Goal: Task Accomplishment & Management: Complete application form

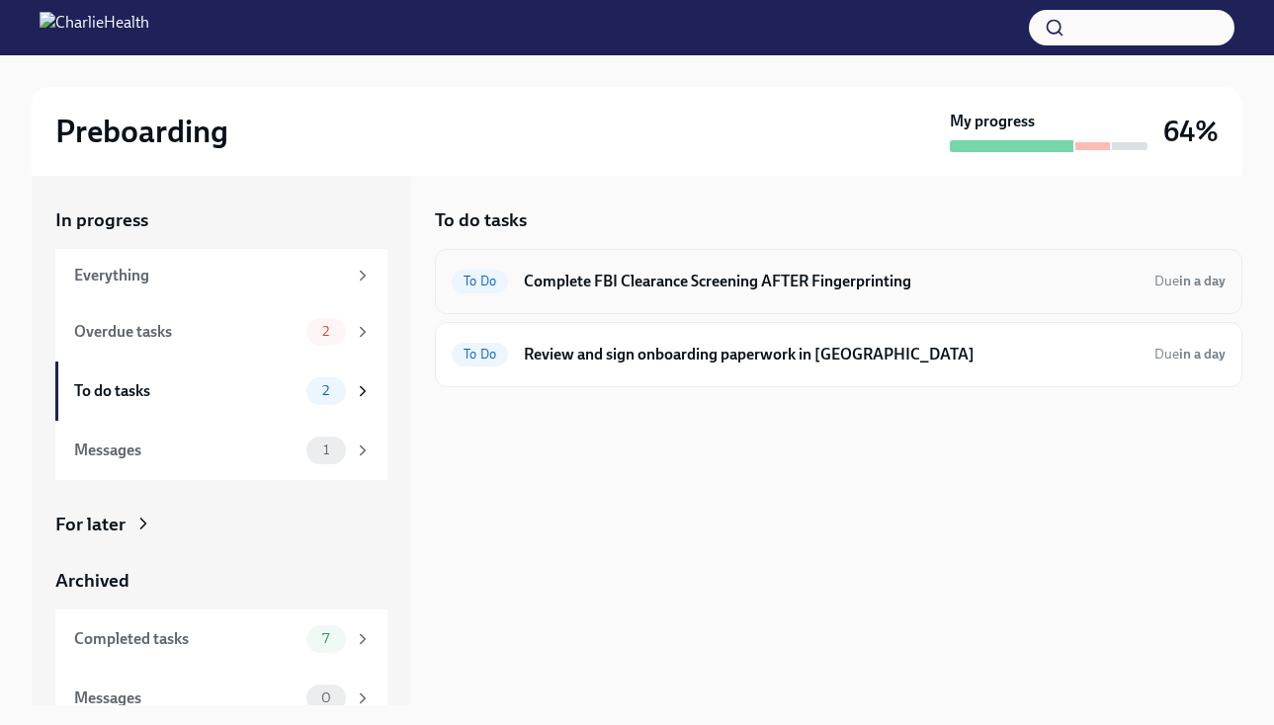
click at [539, 280] on h6 "Complete FBI Clearance Screening AFTER Fingerprinting" at bounding box center [831, 282] width 615 height 22
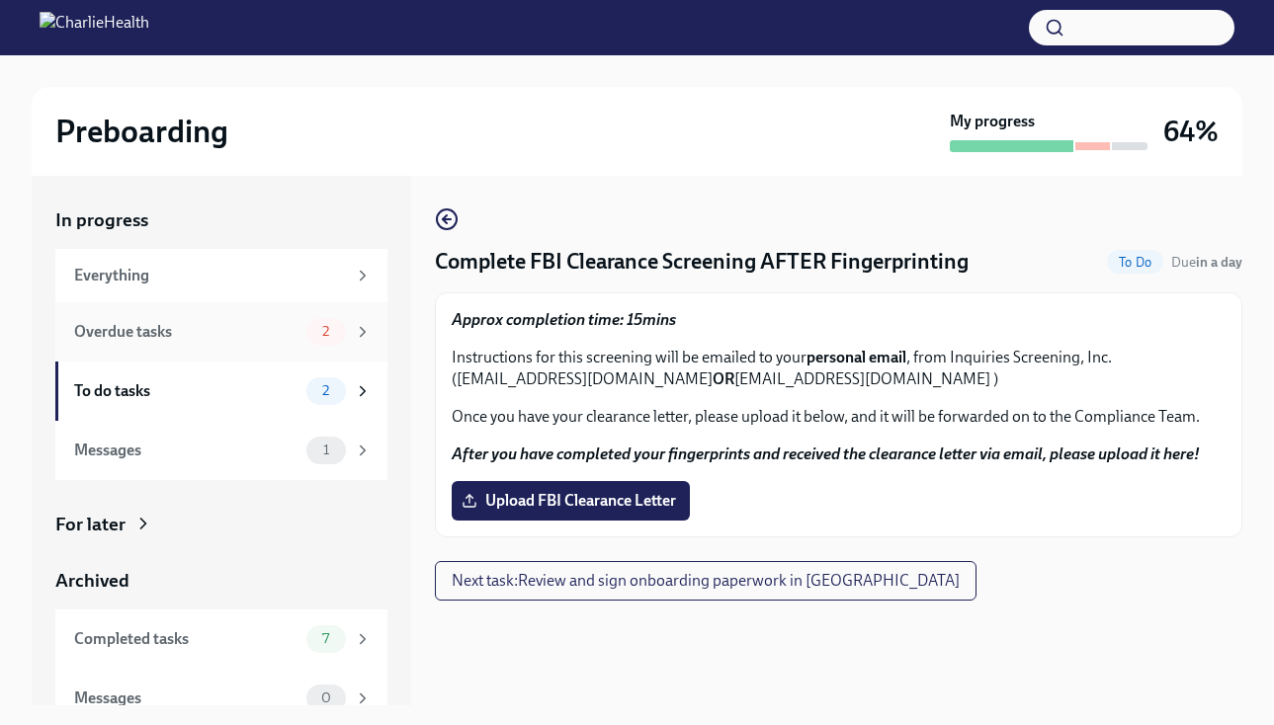
click at [299, 321] on div "Overdue tasks 2" at bounding box center [223, 332] width 298 height 28
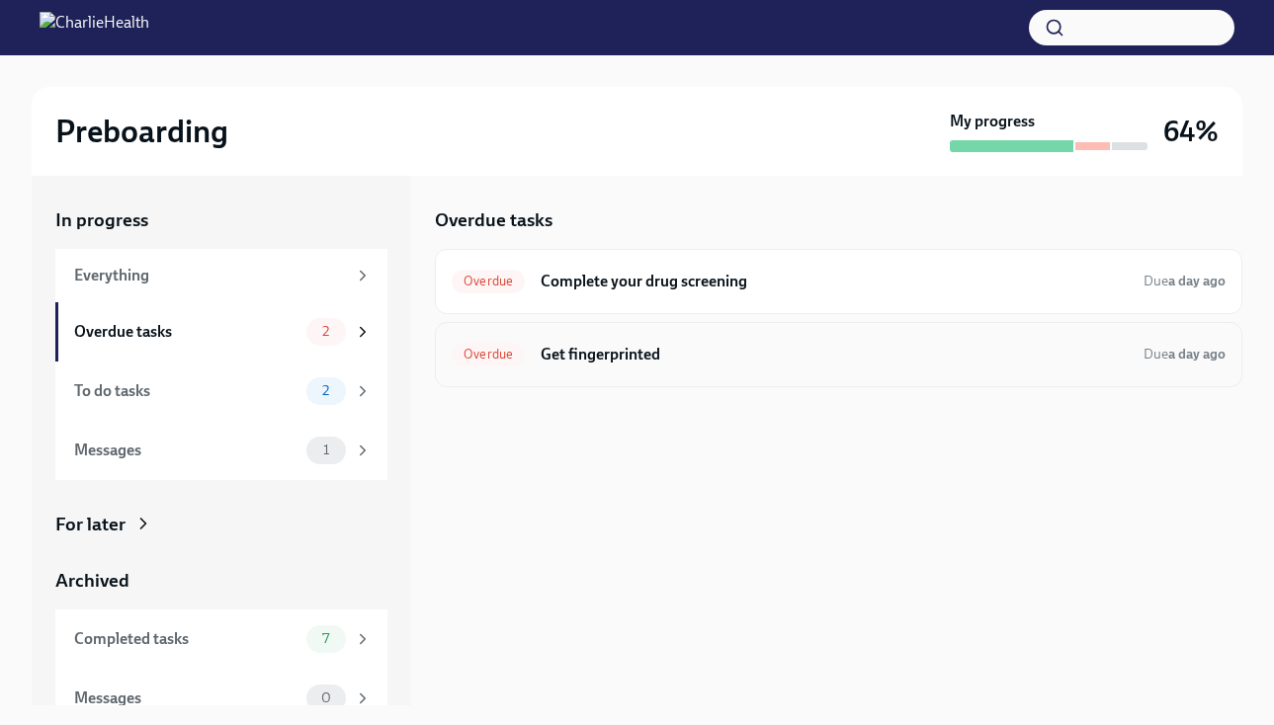
click at [651, 349] on h6 "Get fingerprinted" at bounding box center [834, 355] width 587 height 22
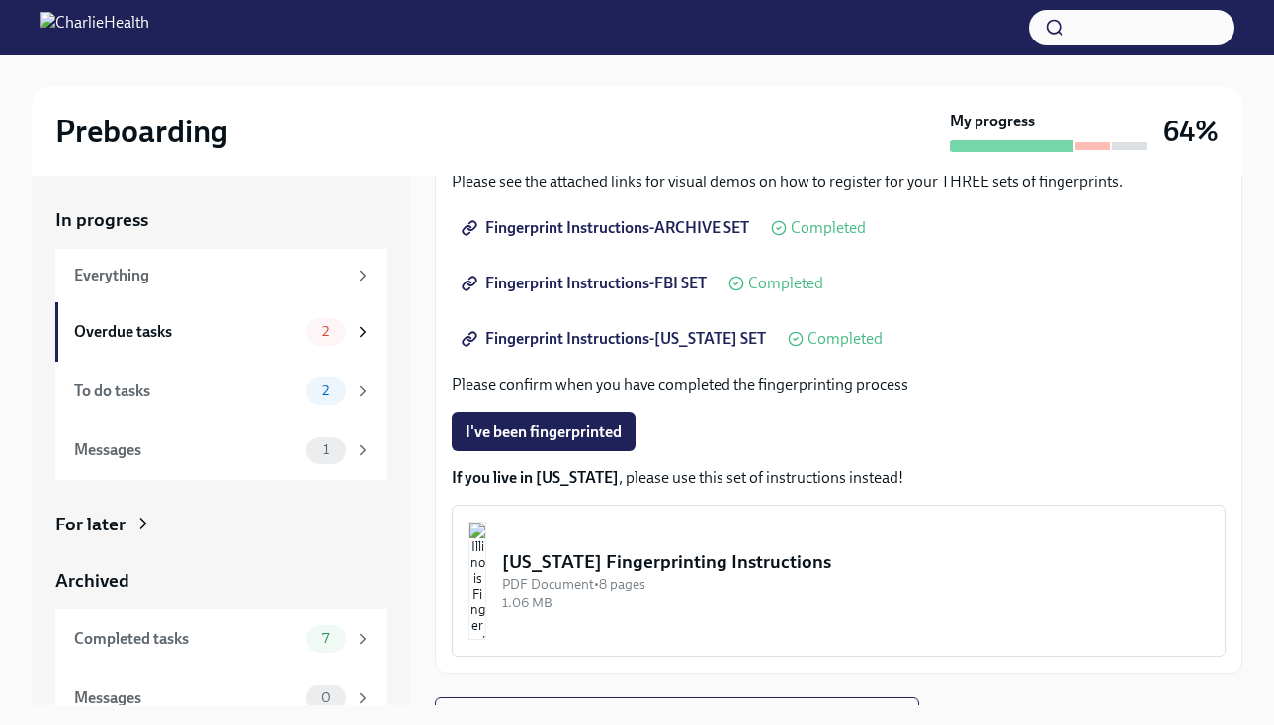
scroll to position [320, 0]
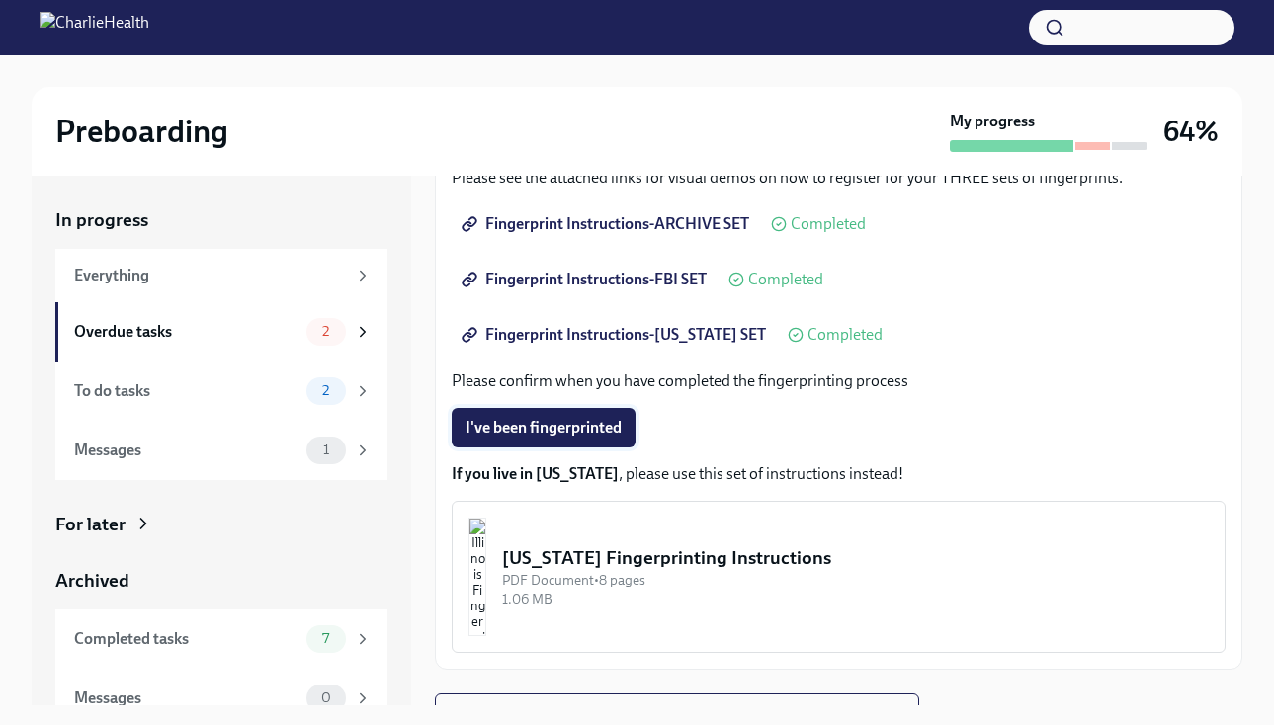
click at [583, 439] on button "I've been fingerprinted" at bounding box center [544, 428] width 184 height 40
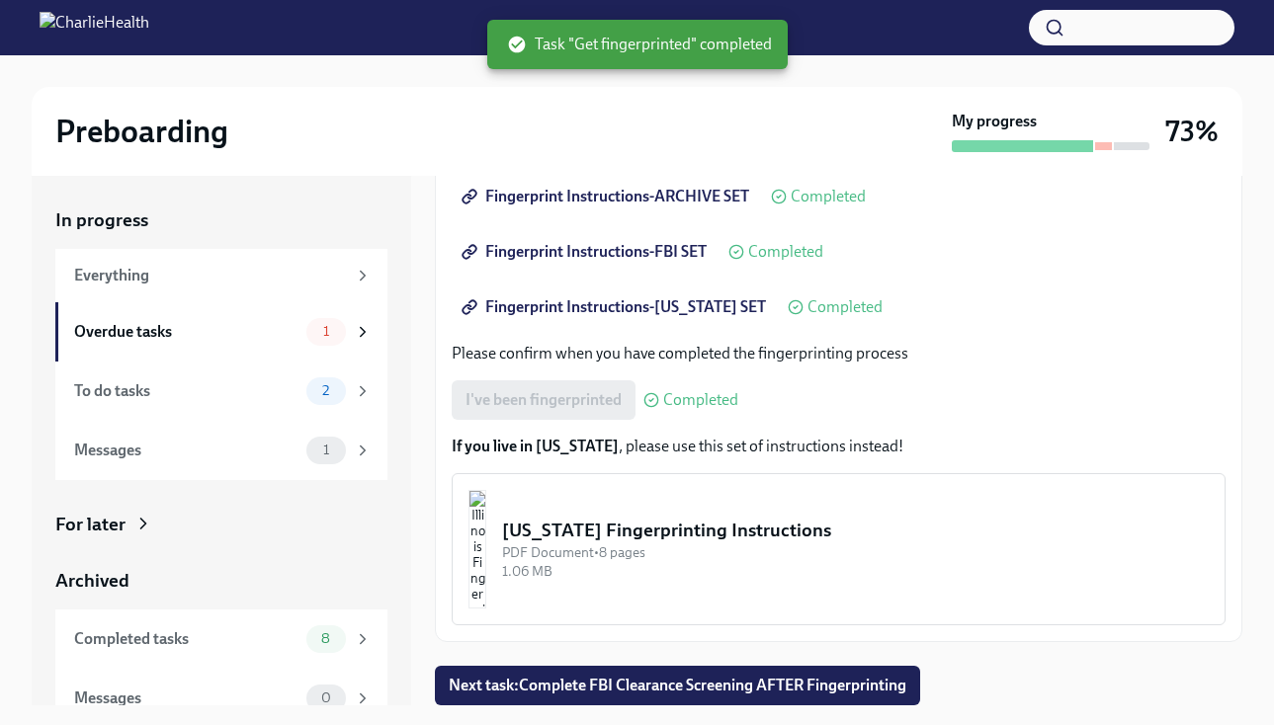
scroll to position [36, 0]
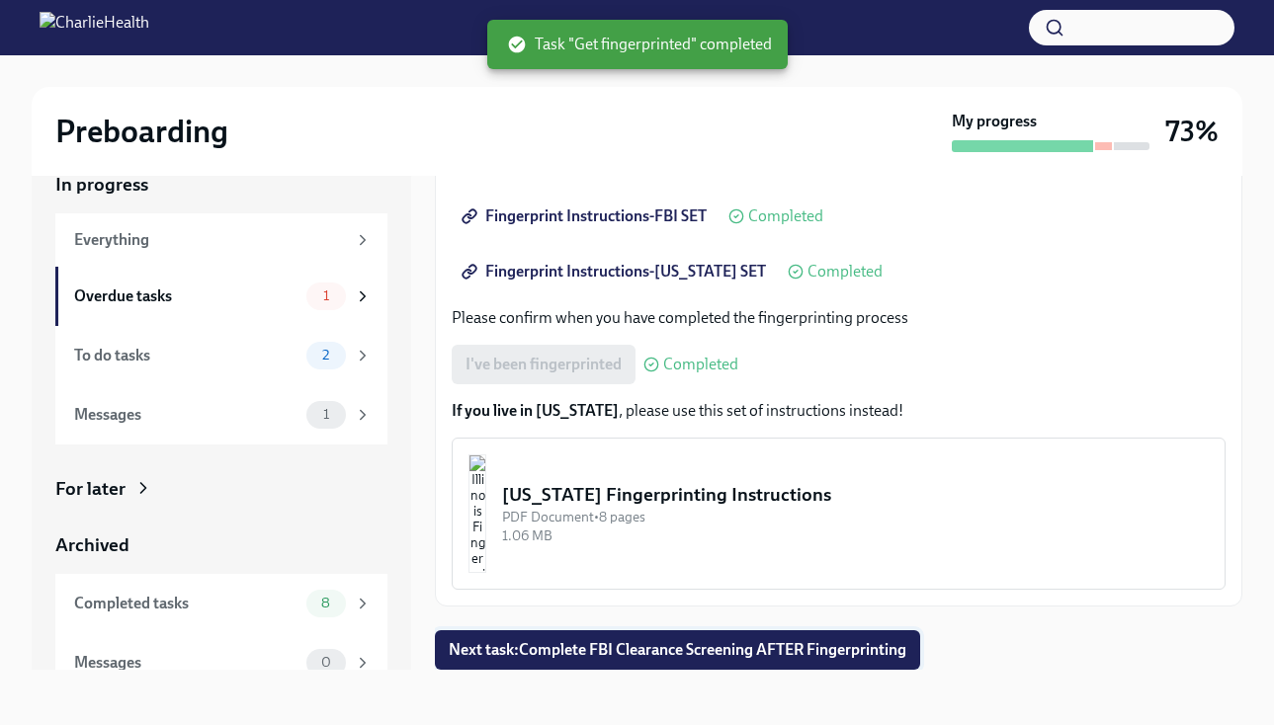
click at [617, 648] on span "Next task : Complete FBI Clearance Screening AFTER Fingerprinting" at bounding box center [678, 650] width 458 height 20
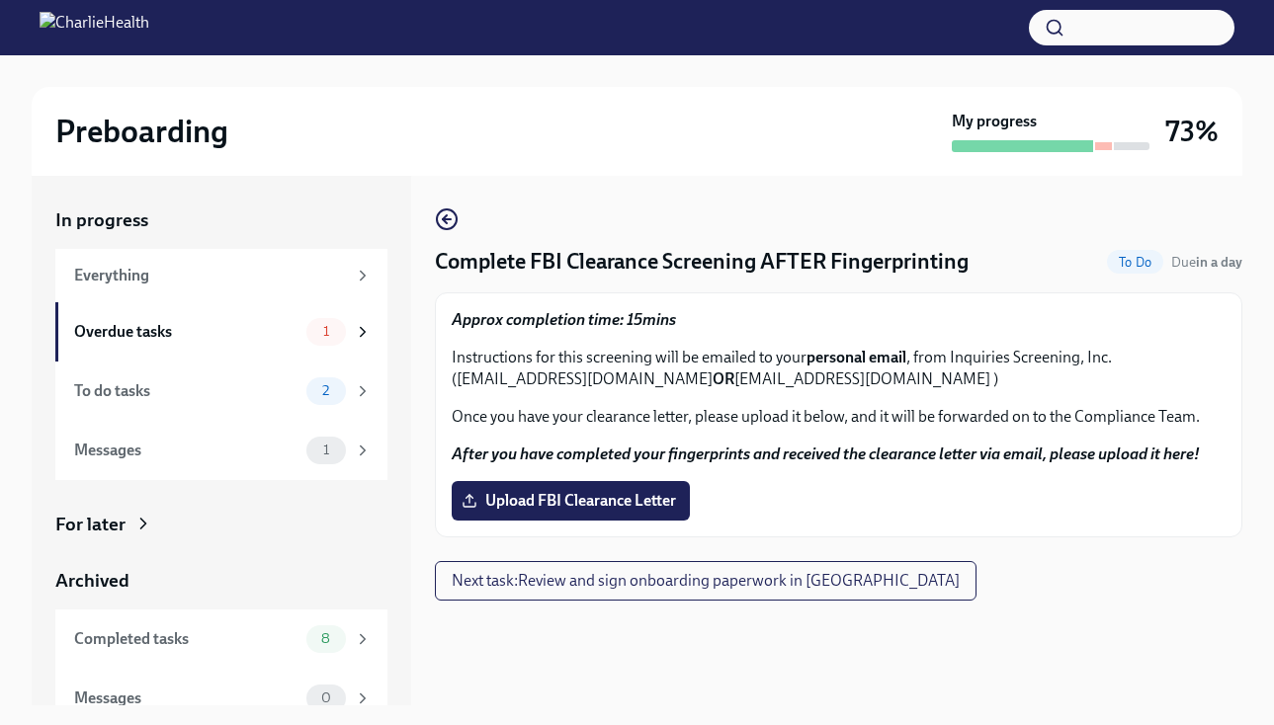
scroll to position [23, 0]
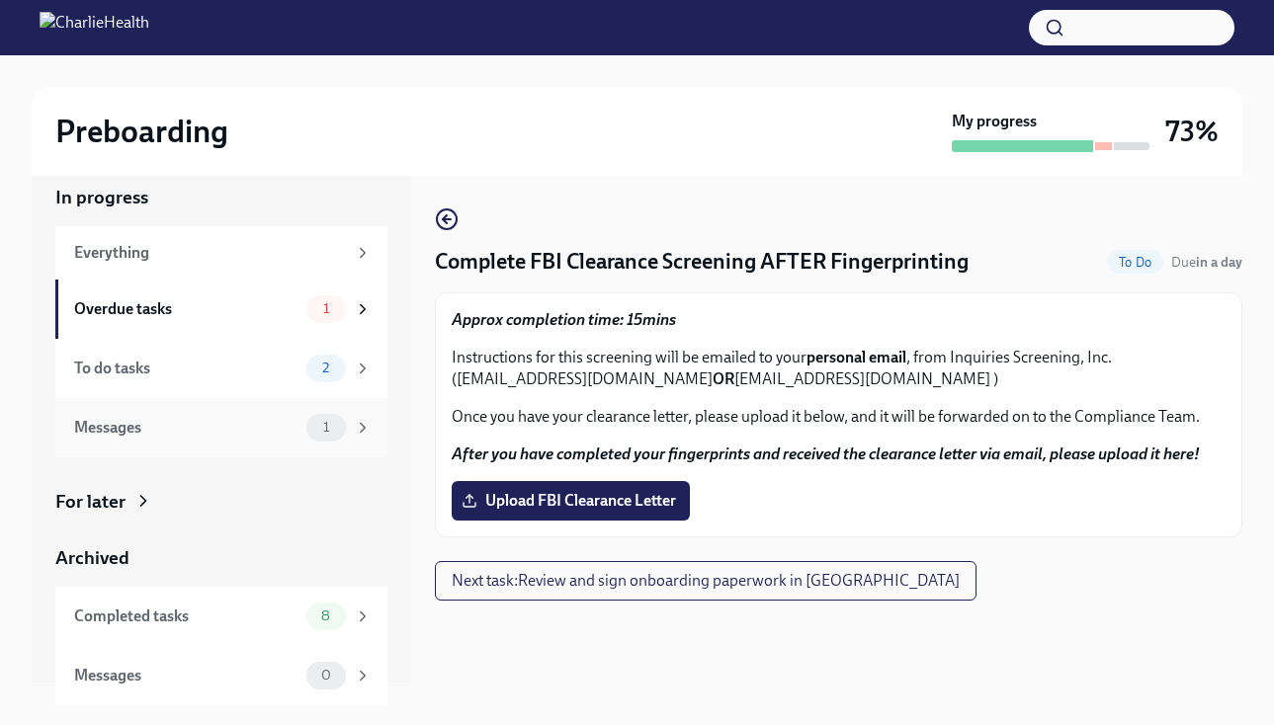
click at [297, 430] on div "Messages" at bounding box center [186, 428] width 224 height 22
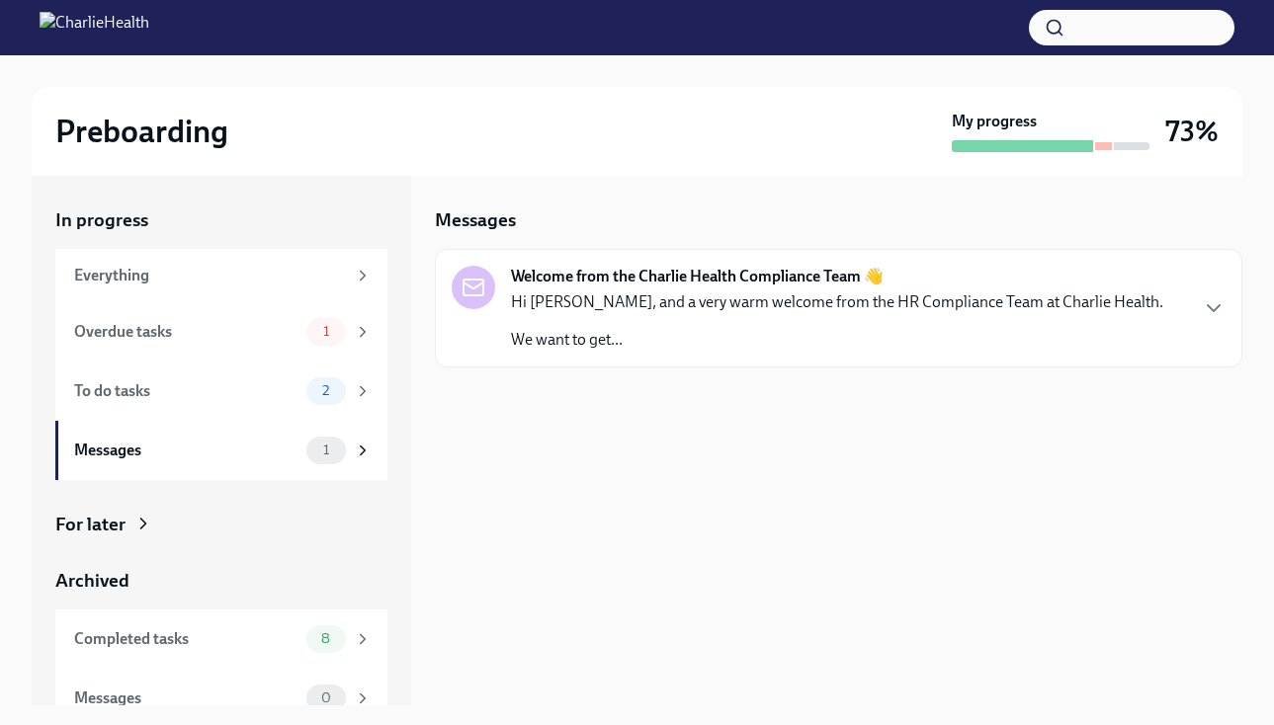
click at [589, 296] on p "Hi [PERSON_NAME], and a very warm welcome from the HR Compliance Team at Charli…" at bounding box center [837, 303] width 652 height 22
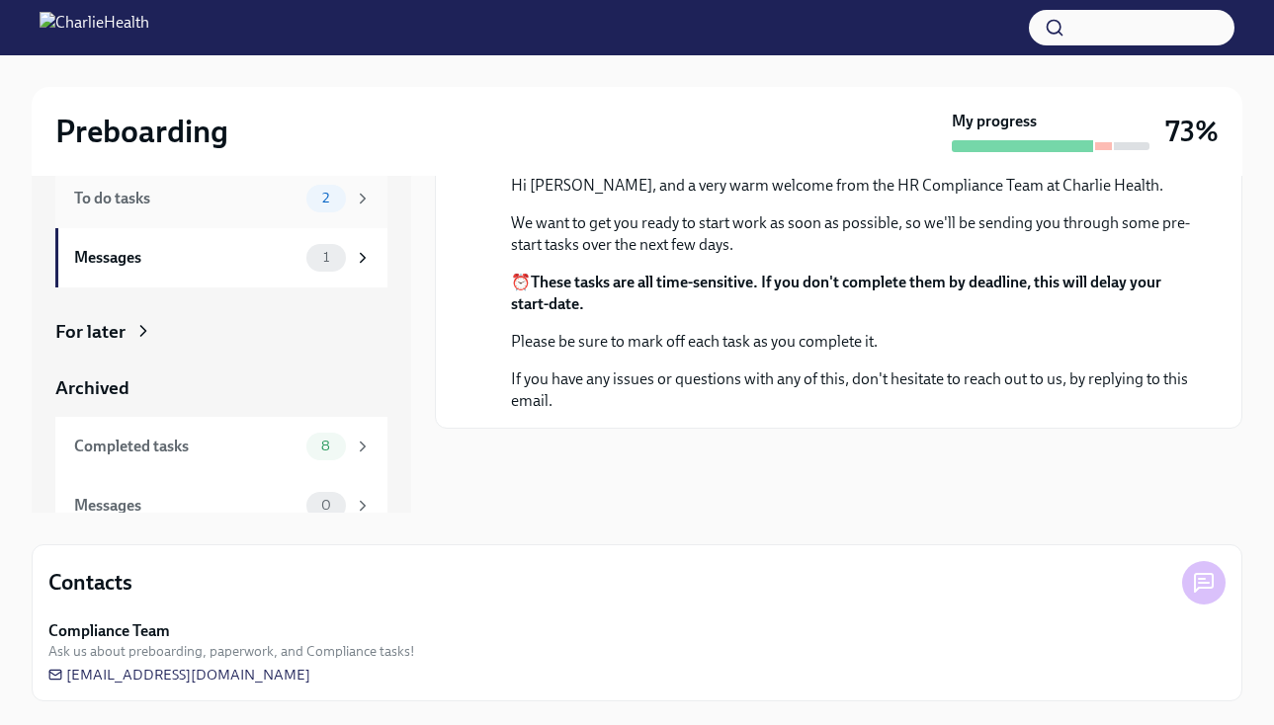
click at [306, 202] on div "2" at bounding box center [326, 199] width 40 height 28
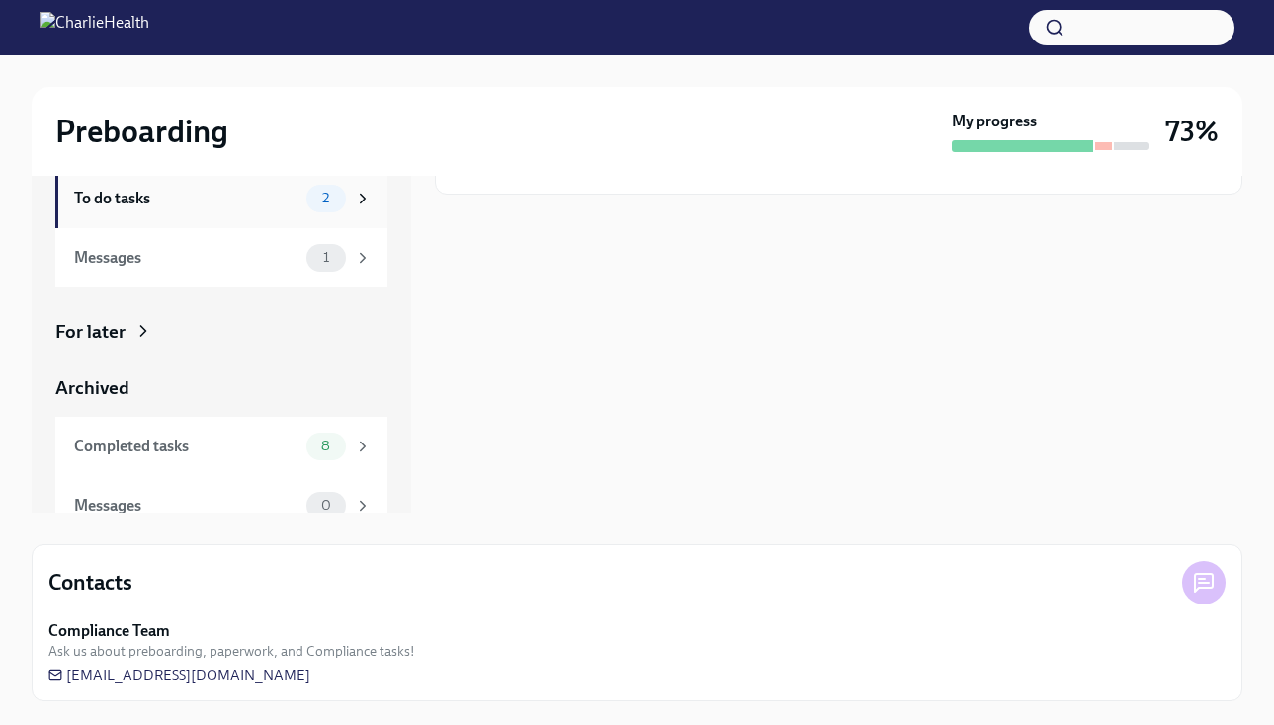
click at [300, 193] on div "To do tasks 2" at bounding box center [223, 199] width 298 height 28
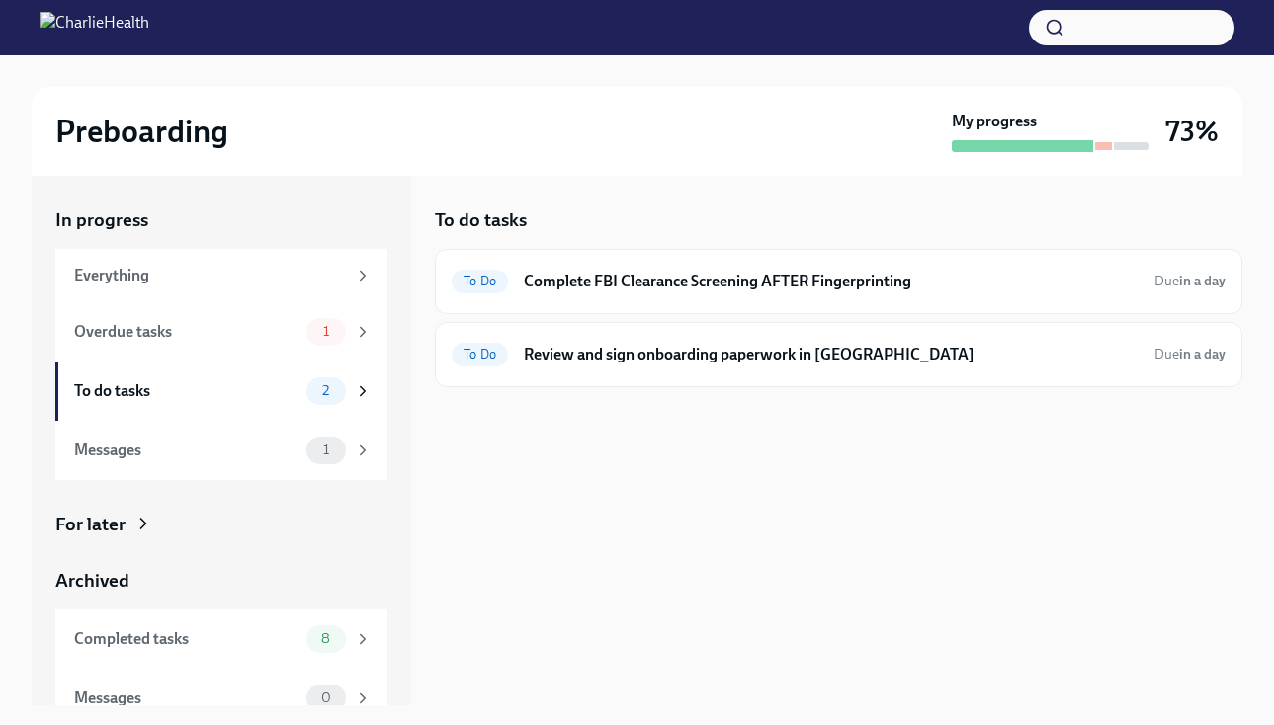
click at [652, 391] on div "To do tasks To Do Complete FBI Clearance Screening AFTER Fingerprinting Due in …" at bounding box center [839, 441] width 808 height 530
click at [652, 368] on div "To Do Review and sign onboarding paperwork in UKG Due in a day" at bounding box center [839, 355] width 774 height 32
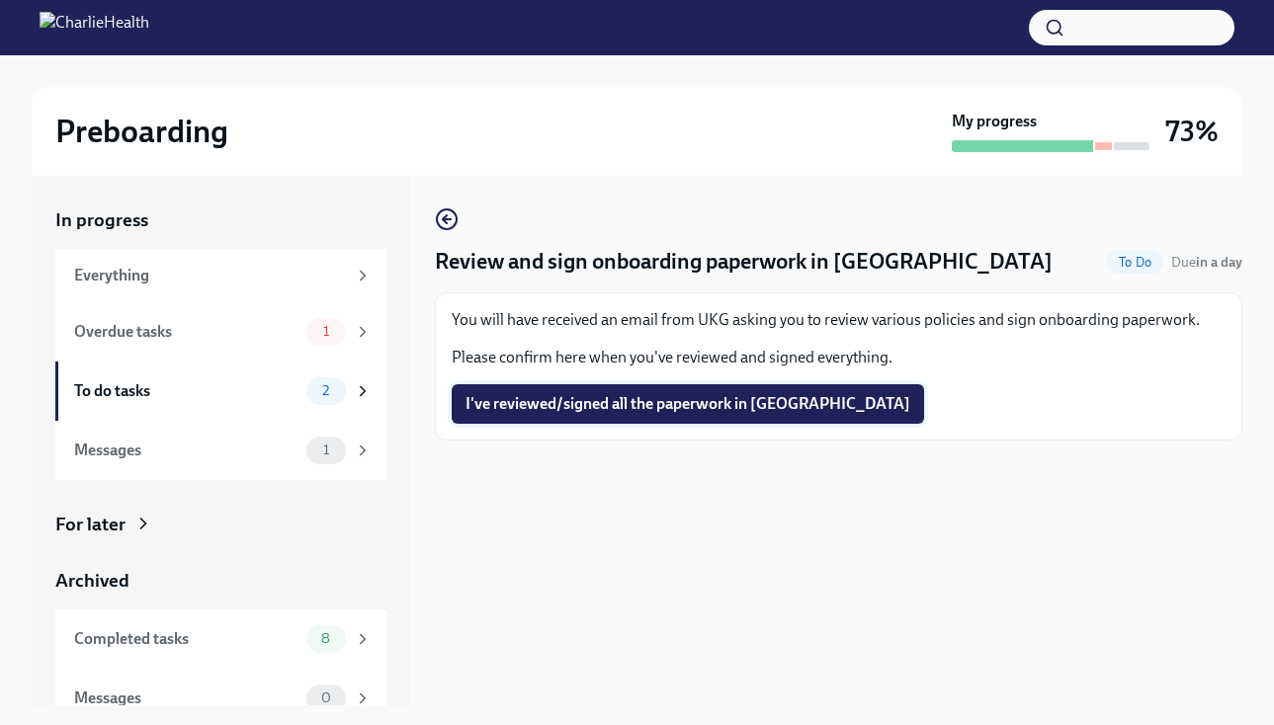
click at [594, 411] on span "I've reviewed/signed all the paperwork in [GEOGRAPHIC_DATA]" at bounding box center [688, 404] width 445 height 20
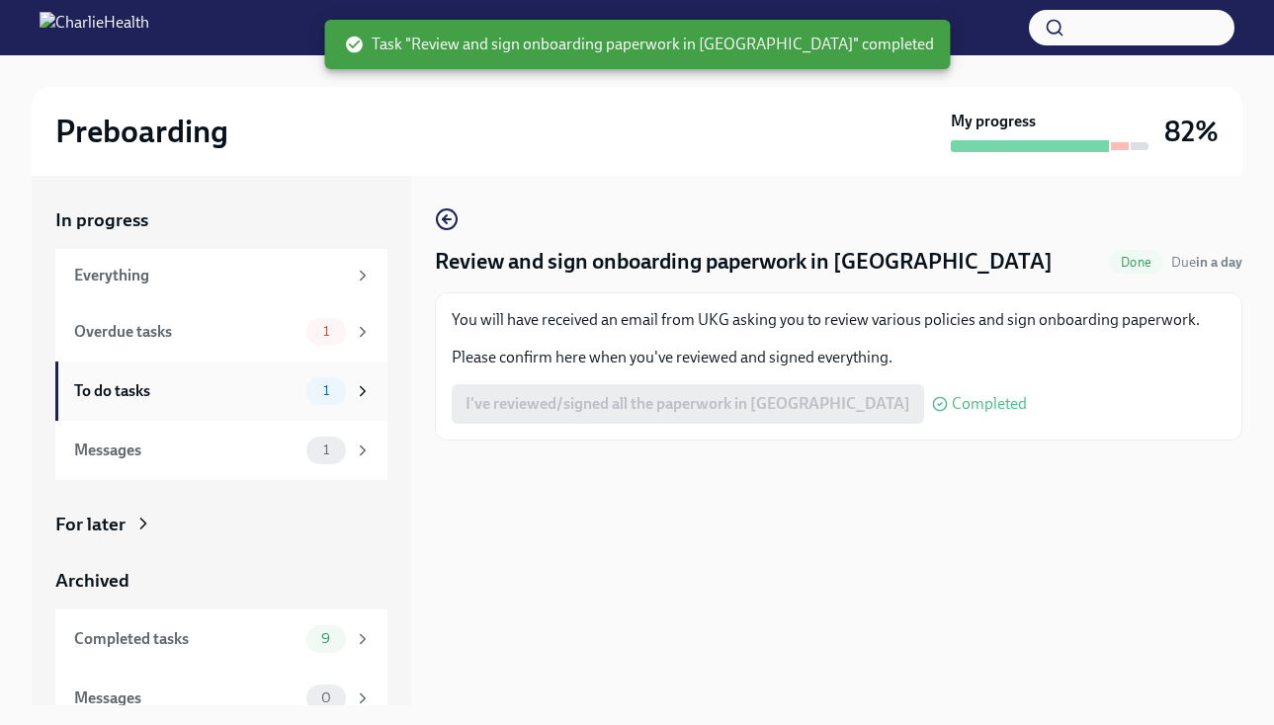
click at [351, 409] on div "To do tasks 1" at bounding box center [221, 391] width 332 height 59
